Goal: Task Accomplishment & Management: Manage account settings

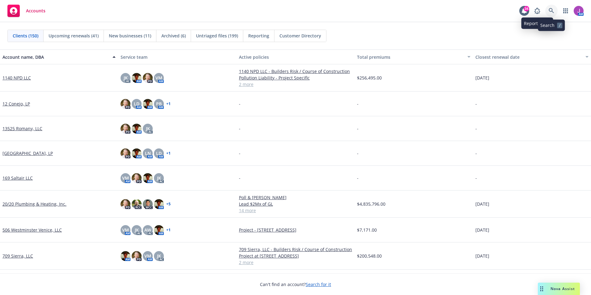
click at [552, 13] on icon at bounding box center [551, 11] width 6 height 6
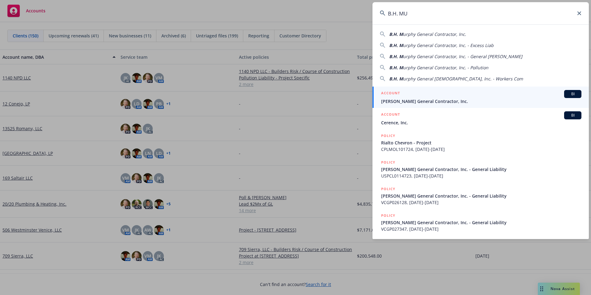
type input "B.H. MU"
click at [405, 99] on span "[PERSON_NAME] General Contractor, Inc." at bounding box center [481, 101] width 200 height 6
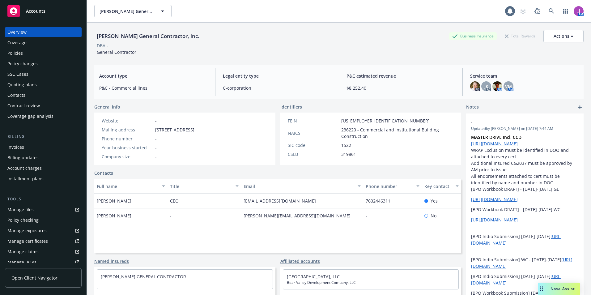
click at [27, 53] on div "Policies" at bounding box center [43, 53] width 72 height 10
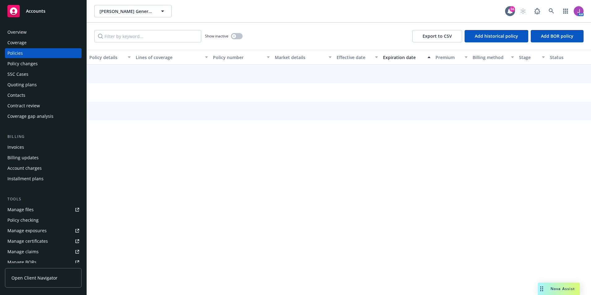
click at [21, 65] on div "Policy changes" at bounding box center [22, 64] width 30 height 10
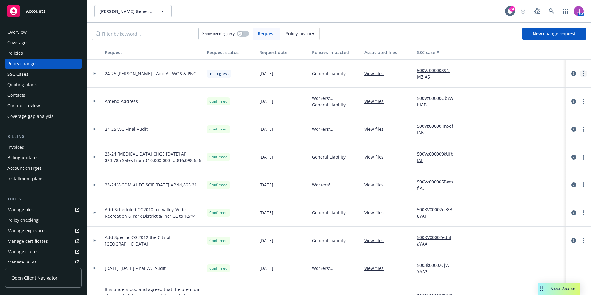
click at [579, 76] on link "more" at bounding box center [582, 73] width 7 height 7
click at [499, 120] on link "Resume workflow" at bounding box center [529, 123] width 106 height 12
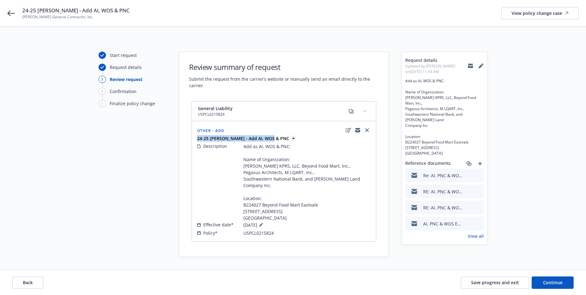
drag, startPoint x: 196, startPoint y: 137, endPoint x: 268, endPoint y: 137, distance: 72.3
click at [268, 137] on div "24-25 [PERSON_NAME] - Add AI, WOS & PNC" at bounding box center [284, 138] width 176 height 6
copy strong "24-25 [PERSON_NAME] - Add AI, WOS & PNC"
drag, startPoint x: 21, startPoint y: 17, endPoint x: 85, endPoint y: 18, distance: 63.9
click at [85, 18] on div "24-25 [PERSON_NAME] - Add AI, WOS & PNC [PERSON_NAME] General Contractor, Inc. …" at bounding box center [293, 13] width 586 height 27
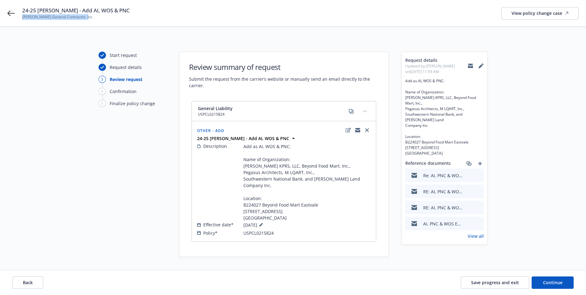
drag, startPoint x: 85, startPoint y: 18, endPoint x: 40, endPoint y: 20, distance: 45.7
click at [62, 20] on div "24-25 [PERSON_NAME] - Add AI, WOS & PNC [PERSON_NAME] General Contractor, Inc. …" at bounding box center [293, 13] width 586 height 27
drag, startPoint x: 18, startPoint y: 15, endPoint x: 117, endPoint y: 16, distance: 99.1
click at [117, 16] on div "24-25 [PERSON_NAME] - Add AI, WOS & PNC [PERSON_NAME] General Contractor, Inc. …" at bounding box center [293, 13] width 586 height 27
drag, startPoint x: 117, startPoint y: 16, endPoint x: 49, endPoint y: 19, distance: 68.3
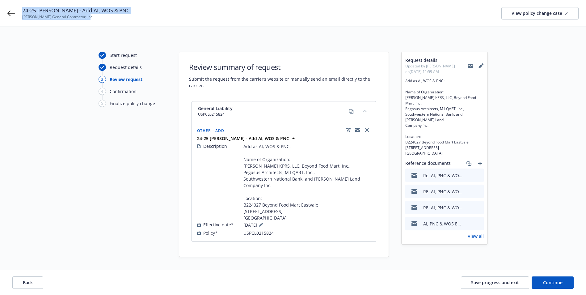
click at [49, 19] on span "[PERSON_NAME] General Contractor, Inc." at bounding box center [75, 17] width 107 height 6
drag, startPoint x: 22, startPoint y: 17, endPoint x: 88, endPoint y: 17, distance: 66.1
click at [88, 17] on span "[PERSON_NAME] General Contractor, Inc." at bounding box center [75, 17] width 107 height 6
copy span "[PERSON_NAME] General Contractor, Inc."
click at [558, 281] on span "Continue" at bounding box center [552, 282] width 19 height 6
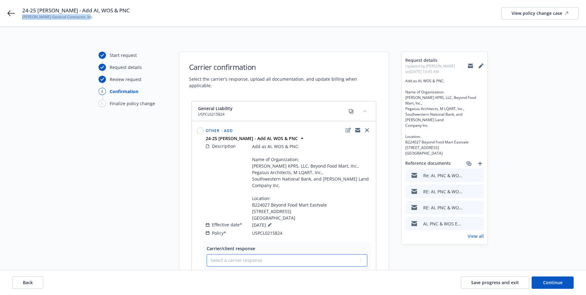
click at [252, 254] on select "Select a carrier response Accepted Accepted with revision No endorsement needed…" at bounding box center [287, 260] width 161 height 12
select select "ACCEPTED"
click at [207, 254] on select "Select a carrier response Accepted Accepted with revision No endorsement needed…" at bounding box center [287, 260] width 161 height 12
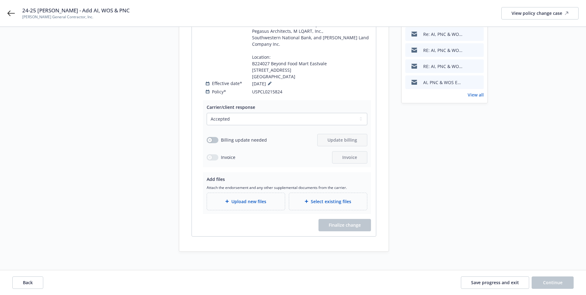
click at [238, 198] on span "Upload new files" at bounding box center [248, 201] width 35 height 6
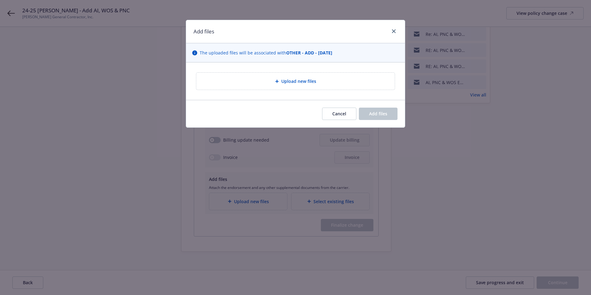
click at [293, 79] on span "Upload new files" at bounding box center [298, 81] width 35 height 6
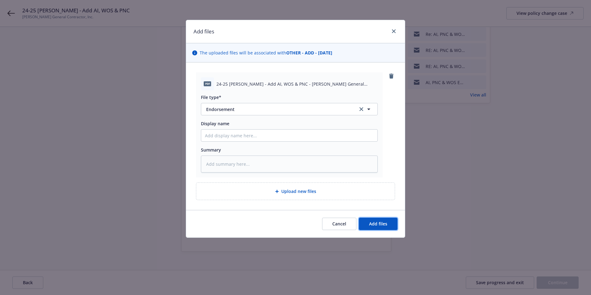
click at [379, 226] on span "Add files" at bounding box center [378, 224] width 18 height 6
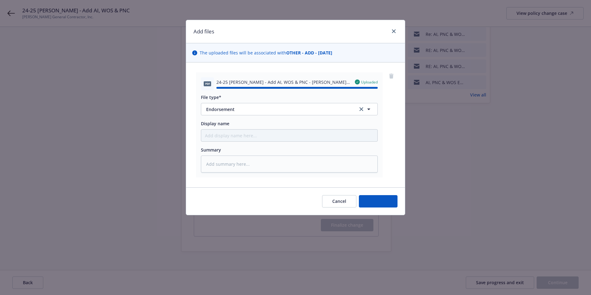
type textarea "x"
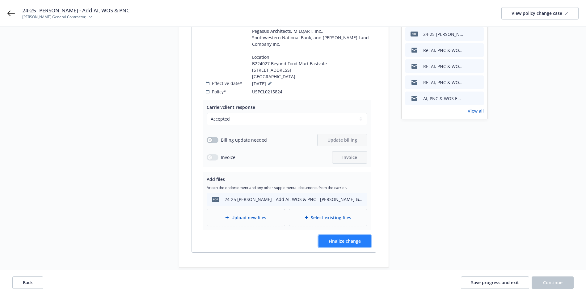
click at [348, 237] on button "Finalize change" at bounding box center [344, 241] width 53 height 12
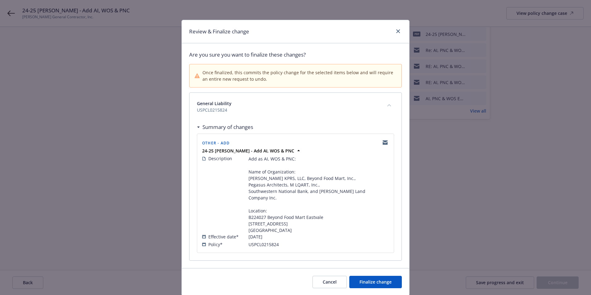
click at [382, 274] on div "Cancel Finalize change" at bounding box center [295, 281] width 227 height 27
click at [380, 279] on span "Finalize change" at bounding box center [375, 282] width 32 height 6
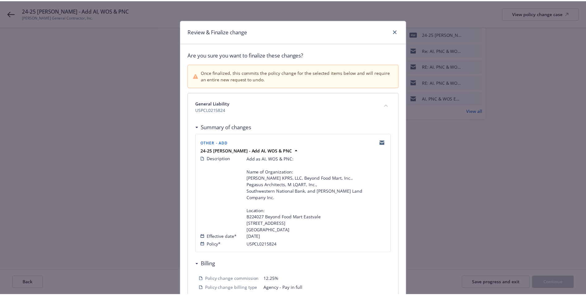
scroll to position [0, 0]
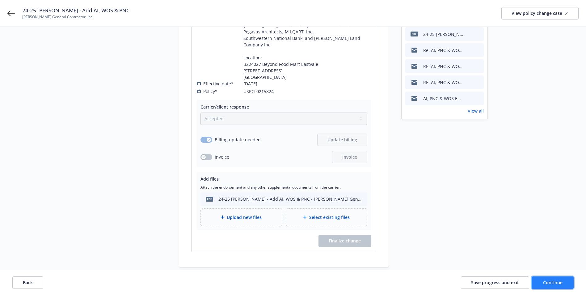
click at [564, 284] on button "Continue" at bounding box center [553, 282] width 42 height 12
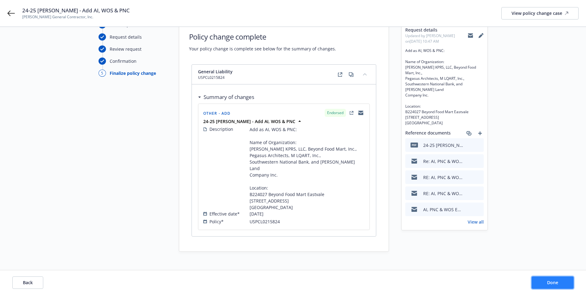
click at [559, 281] on button "Done" at bounding box center [553, 282] width 42 height 12
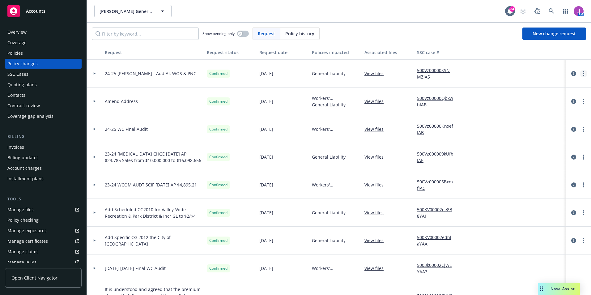
click at [579, 73] on link "more" at bounding box center [582, 73] width 7 height 7
click at [518, 89] on link "Copy logging email" at bounding box center [529, 86] width 106 height 12
click at [119, 7] on button "[PERSON_NAME] General Contractor, Inc." at bounding box center [132, 11] width 77 height 12
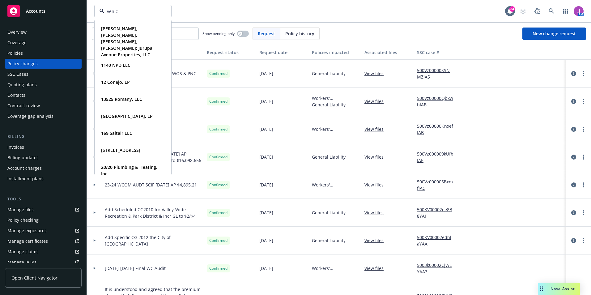
type input "[GEOGRAPHIC_DATA]"
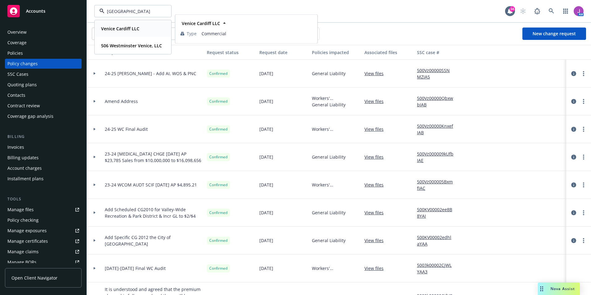
click at [131, 31] on strong "Venice Cardiff LLC" at bounding box center [120, 29] width 38 height 6
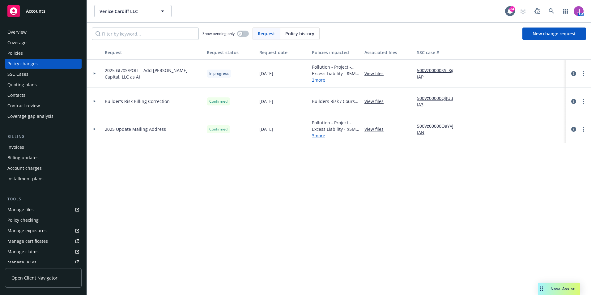
click at [24, 49] on div "Policies" at bounding box center [43, 53] width 72 height 10
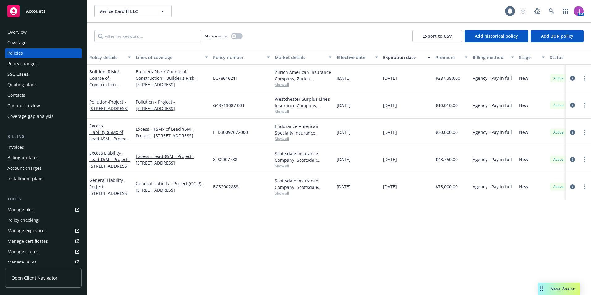
click at [30, 61] on div "Policy changes" at bounding box center [22, 64] width 30 height 10
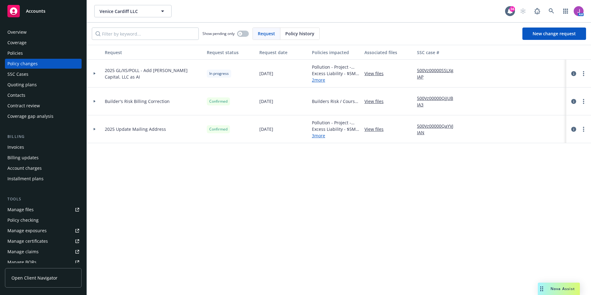
click at [95, 73] on icon at bounding box center [95, 73] width 2 height 2
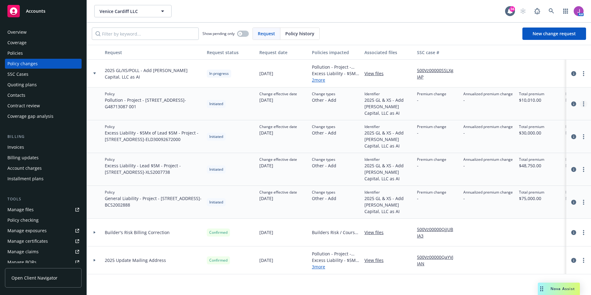
click at [583, 106] on circle "more" at bounding box center [582, 105] width 1 height 1
click at [507, 128] on link "Resume workflow" at bounding box center [534, 129] width 106 height 12
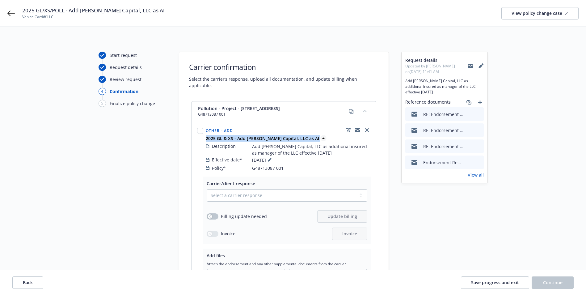
drag, startPoint x: 205, startPoint y: 131, endPoint x: 297, endPoint y: 132, distance: 92.7
click at [297, 135] on div "2025 GL & XS - Add [PERSON_NAME] Capital, LLC as AI" at bounding box center [287, 138] width 167 height 6
copy div "2025 GL & XS - Add [PERSON_NAME] Capital, LLC as AI"
drag, startPoint x: 23, startPoint y: 17, endPoint x: 63, endPoint y: 16, distance: 39.5
click at [63, 16] on span "Venice Cardiff LLC" at bounding box center [93, 17] width 142 height 6
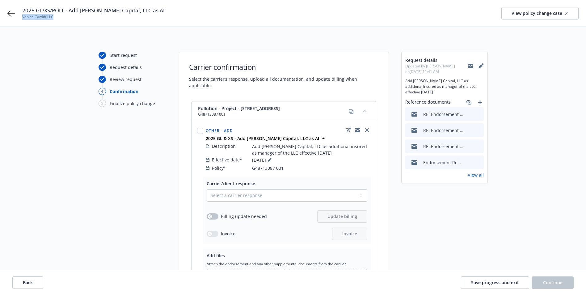
copy span "Venice Cardiff LLC"
click at [364, 110] on icon "collapse content" at bounding box center [365, 111] width 4 height 2
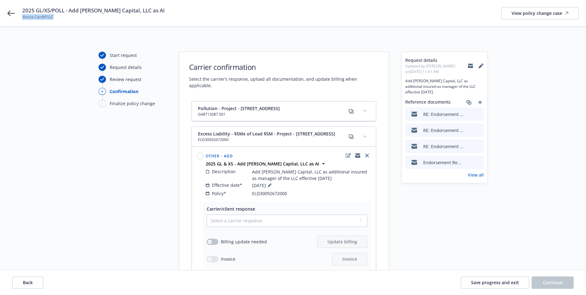
click at [364, 131] on button "collapse content" at bounding box center [365, 136] width 10 height 10
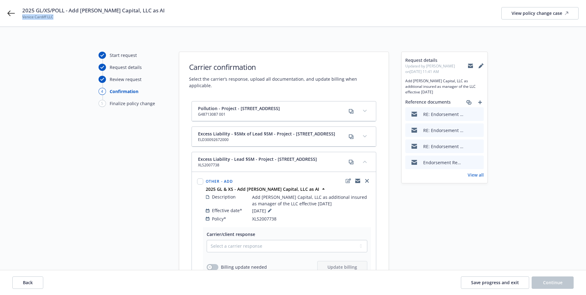
click at [364, 160] on icon "collapse content" at bounding box center [365, 161] width 4 height 2
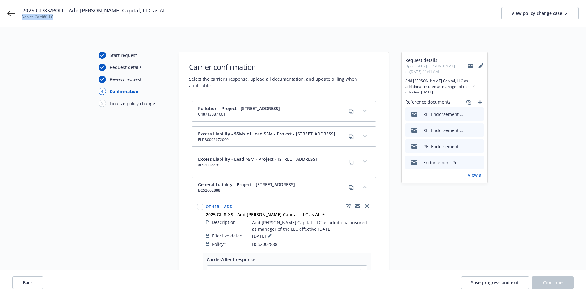
click at [365, 182] on button "collapse content" at bounding box center [365, 187] width 10 height 10
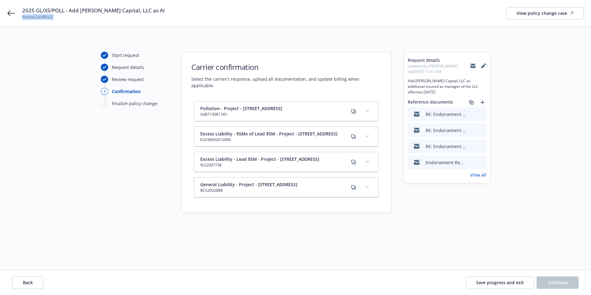
click at [366, 110] on icon "expand content" at bounding box center [367, 111] width 4 height 2
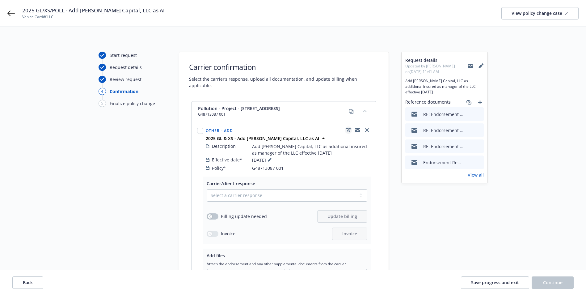
click at [348, 128] on icon "edit" at bounding box center [348, 130] width 5 height 5
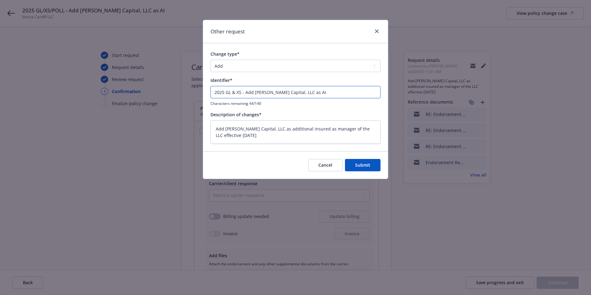
click at [236, 91] on input "2025 GL & XS - Add [PERSON_NAME] Capital, LLC as AI" at bounding box center [295, 92] width 170 height 12
type textarea "x"
type input "2025 GL &XS - Add [PERSON_NAME] Capital, LLC as AI"
type textarea "x"
type input "2025 GL XS - Add [PERSON_NAME] Capital, LLC as AI"
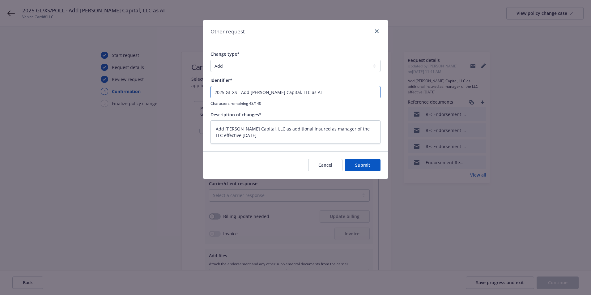
type textarea "x"
type input "2025 GLXS - Add [PERSON_NAME] Capital, LLC as AI"
type textarea "x"
type input "2025 GL,XS - Add [PERSON_NAME] Capital, LLC as AI"
type textarea "x"
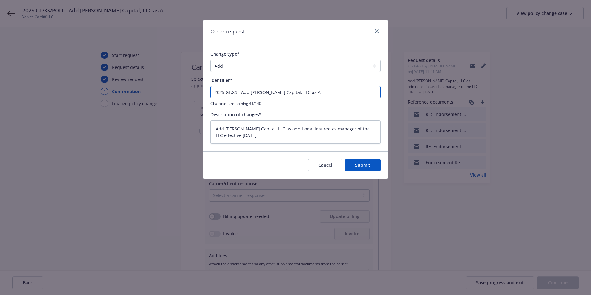
type input "2025 GL, XS - Add [PERSON_NAME] Capital, LLC as AI"
type textarea "x"
type input "2025 GL, XS - Add [PERSON_NAME] Capital, LLC as AI"
type textarea "x"
type input "2025 GL, XS & - Add [PERSON_NAME] Capital, LLC as AI"
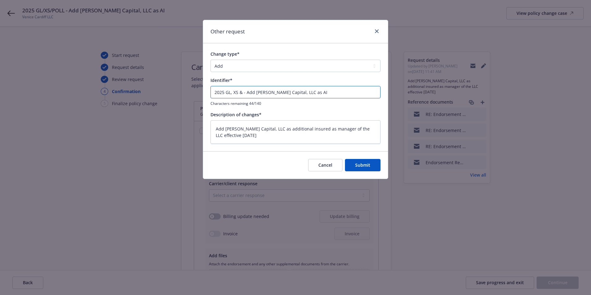
type textarea "x"
type input "2025 GL, XS & - Add [PERSON_NAME] Capital, LLC as AI"
type textarea "x"
type input "2025 GL, XS & P - Add [PERSON_NAME] Capital, LLC as AI"
type textarea "x"
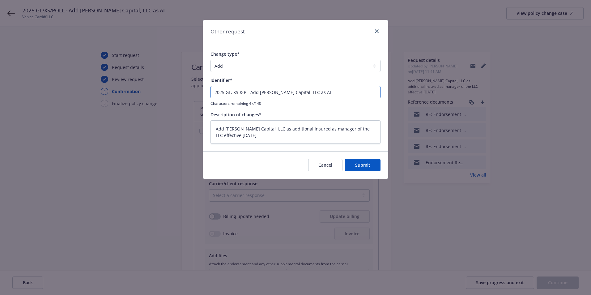
type input "2025 GL, XS & Po - Add [PERSON_NAME] Capital, LLC as AI"
type textarea "x"
type input "2025 GL, XS & Pol - Add [PERSON_NAME] Capital, LLC as AI"
type textarea "x"
type input "2025 GL, XS & Poll - Add [PERSON_NAME] Capital, LLC as AI"
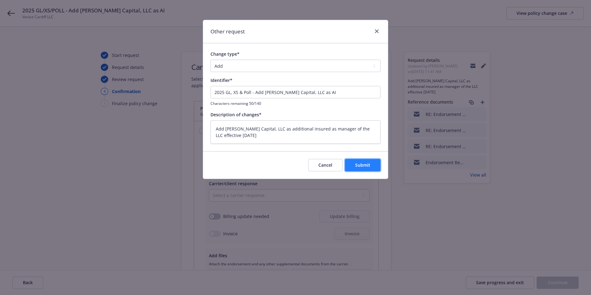
click at [362, 163] on span "Submit" at bounding box center [362, 165] width 15 height 6
type textarea "x"
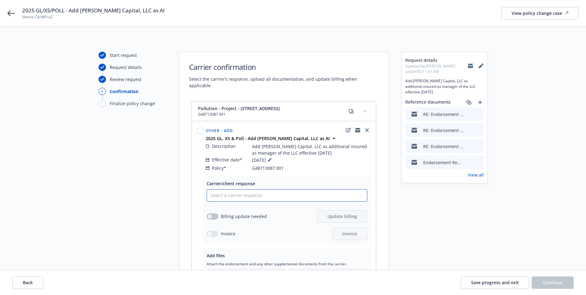
click at [247, 189] on select "Select a carrier response Accepted Accepted with revision No endorsement needed…" at bounding box center [287, 195] width 161 height 12
select select "ACCEPTED"
click at [207, 189] on select "Select a carrier response Accepted Accepted with revision No endorsement needed…" at bounding box center [287, 195] width 161 height 12
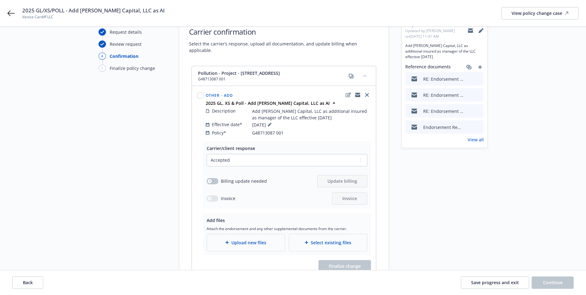
scroll to position [93, 0]
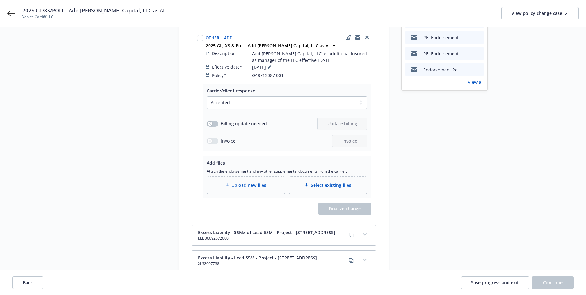
click at [247, 182] on span "Upload new files" at bounding box center [248, 185] width 35 height 6
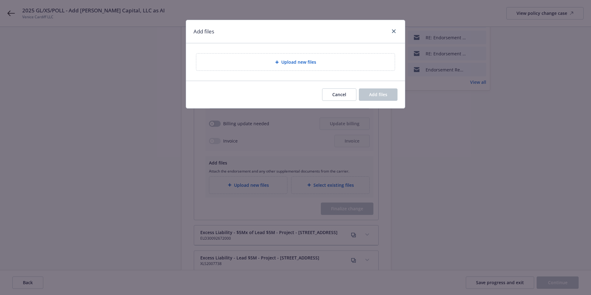
click at [290, 59] on span "Upload new files" at bounding box center [298, 62] width 35 height 6
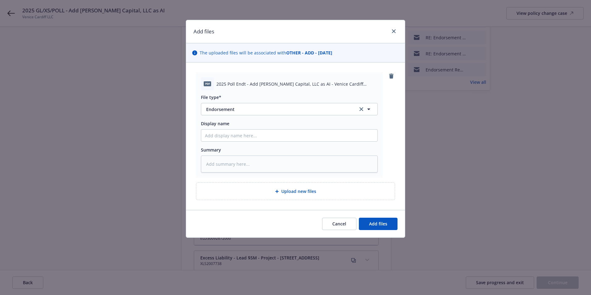
click at [379, 230] on div "Cancel Add files" at bounding box center [295, 223] width 219 height 27
click at [376, 224] on span "Add files" at bounding box center [378, 224] width 18 height 6
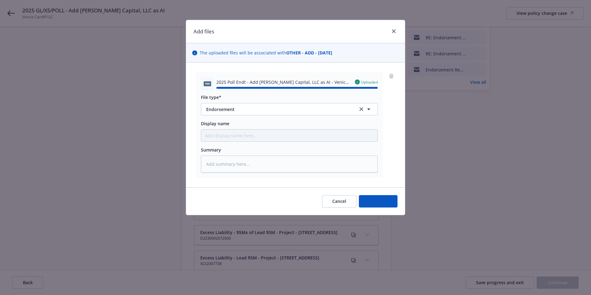
type textarea "x"
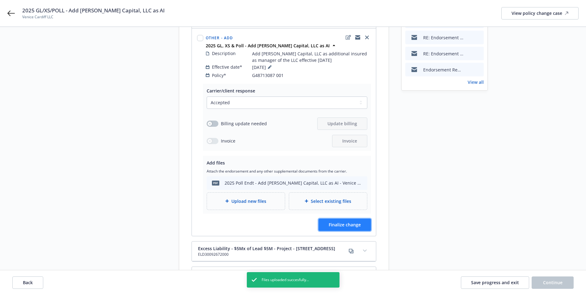
click at [347, 221] on span "Finalize change" at bounding box center [345, 224] width 32 height 6
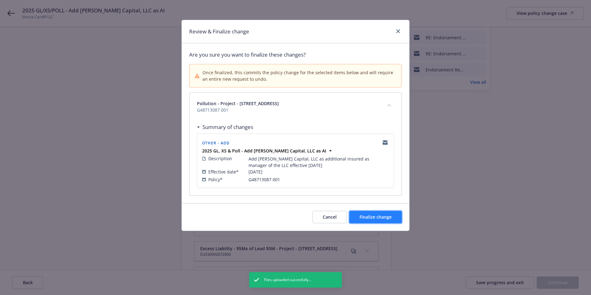
click at [372, 219] on button "Finalize change" at bounding box center [375, 217] width 53 height 12
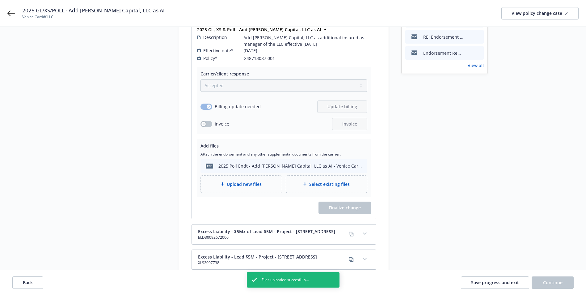
scroll to position [14, 0]
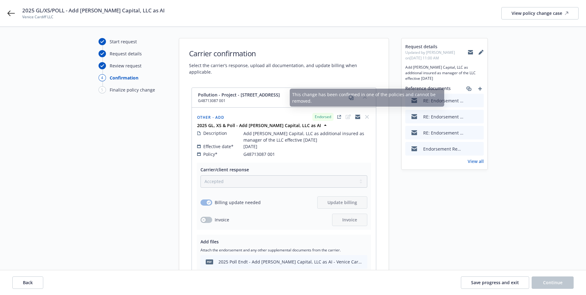
click at [364, 94] on button "collapse content" at bounding box center [365, 97] width 10 height 10
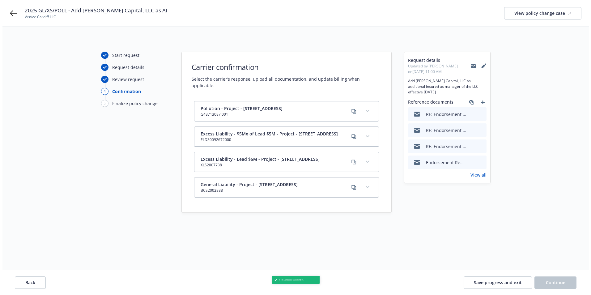
scroll to position [0, 0]
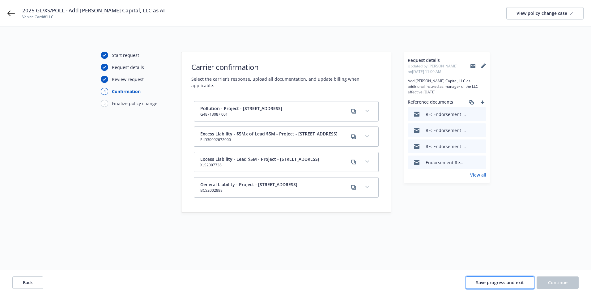
click at [494, 282] on span "Save progress and exit" at bounding box center [500, 282] width 48 height 6
